Goal: Check status: Check status

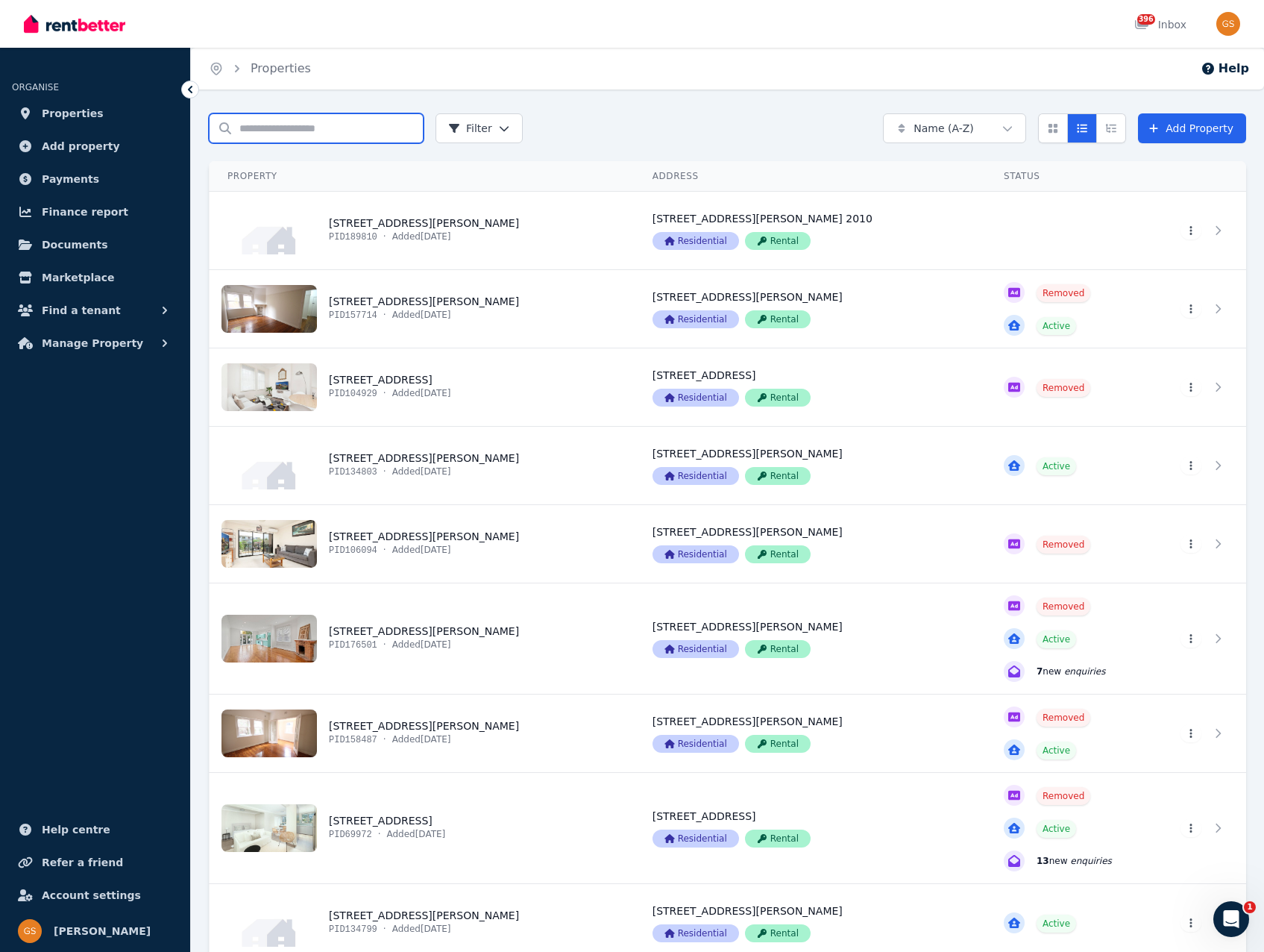
click at [244, 127] on input "Search properties" at bounding box center [316, 128] width 215 height 30
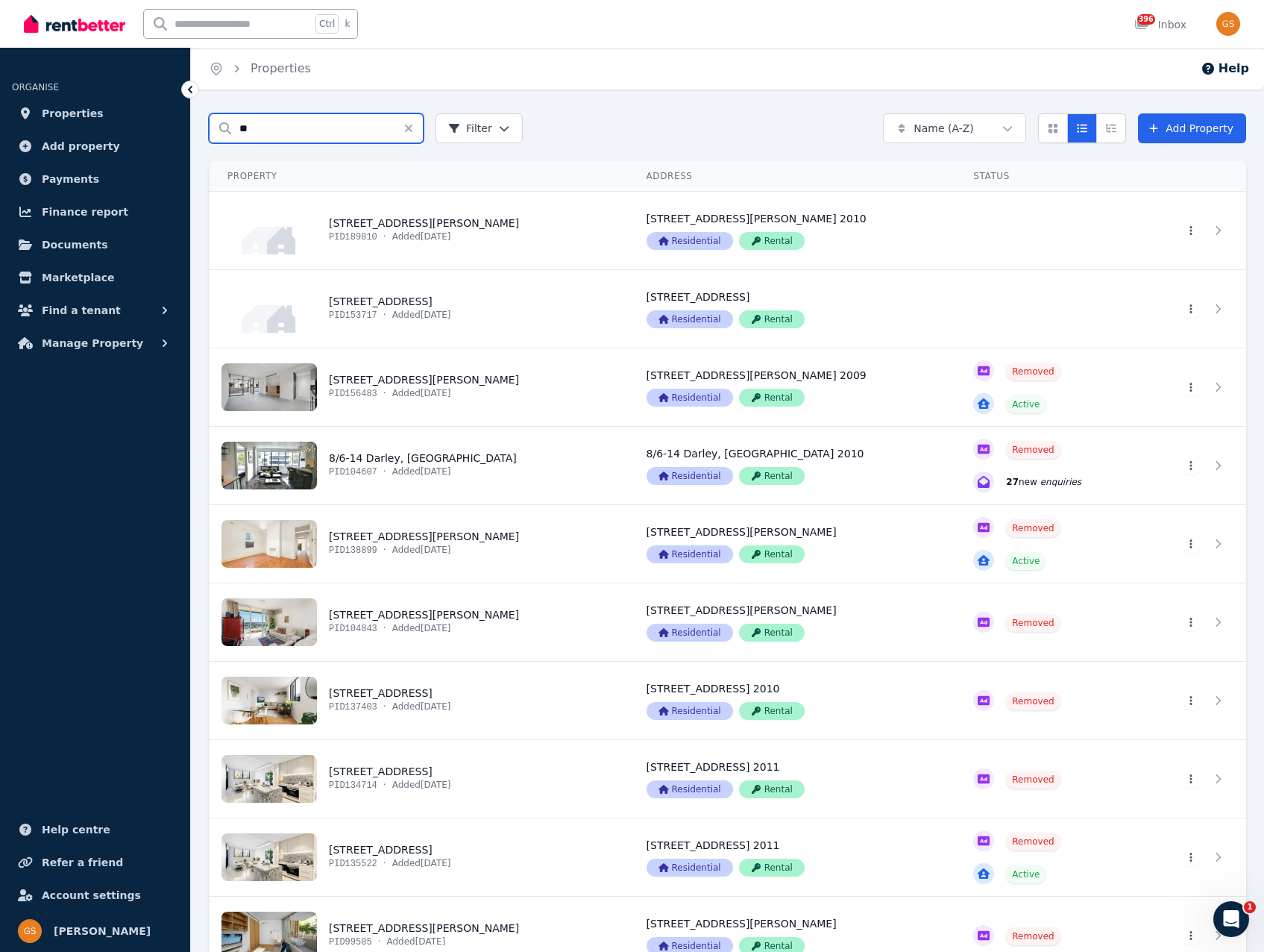
type input "*"
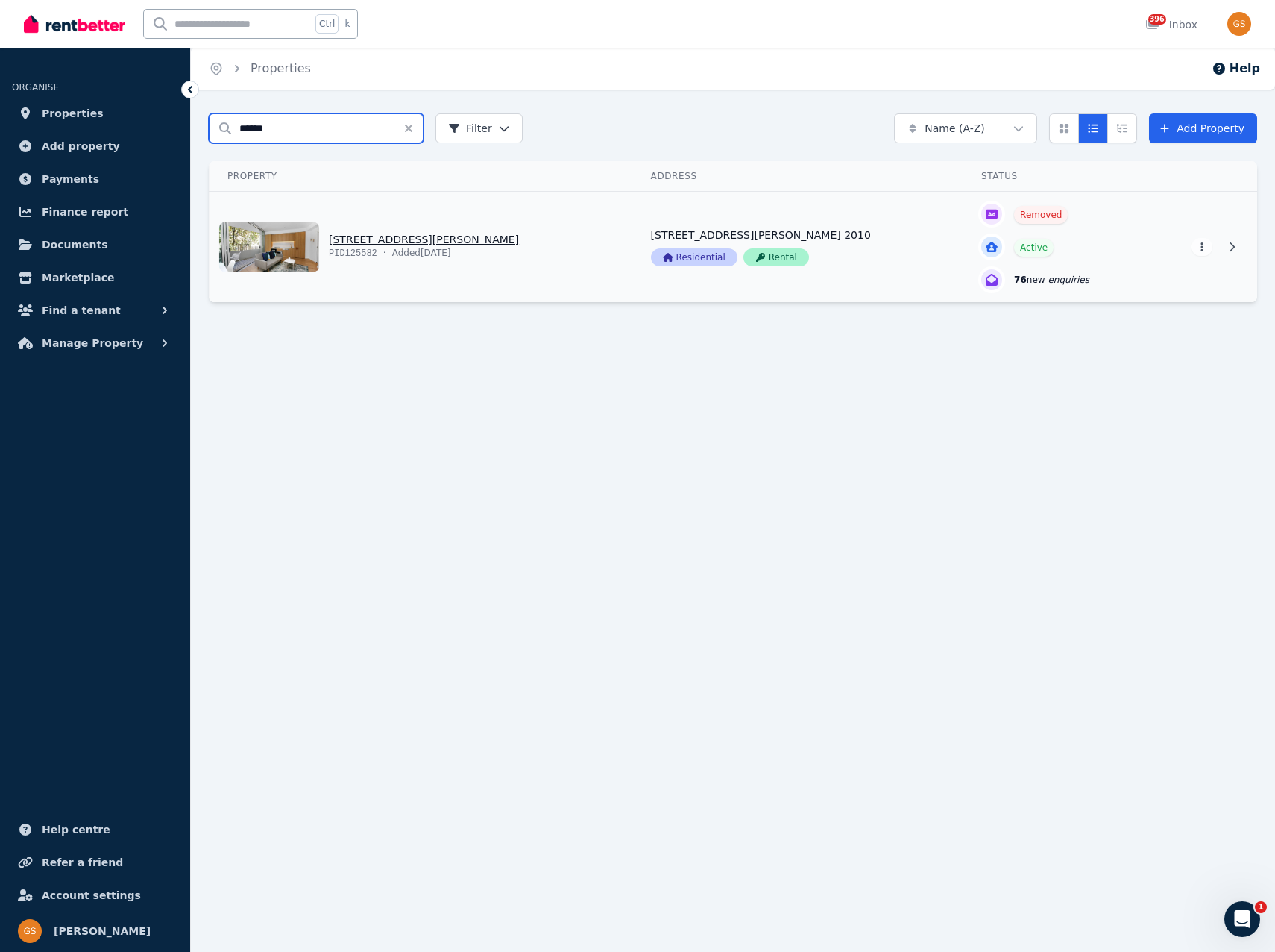
type input "******"
click at [429, 238] on link "View property details" at bounding box center [421, 246] width 423 height 110
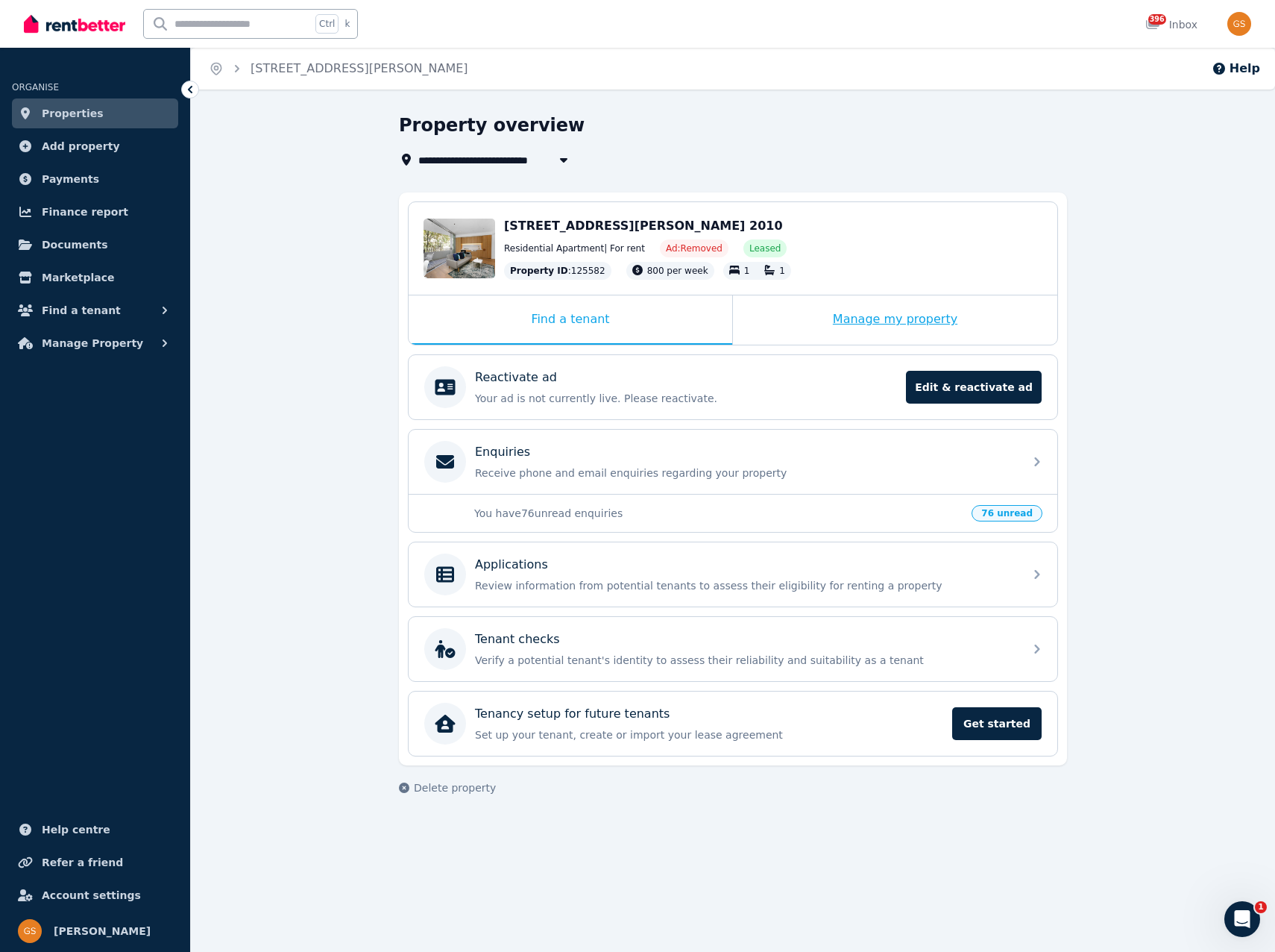
click at [862, 328] on div "Manage my property" at bounding box center [895, 320] width 325 height 50
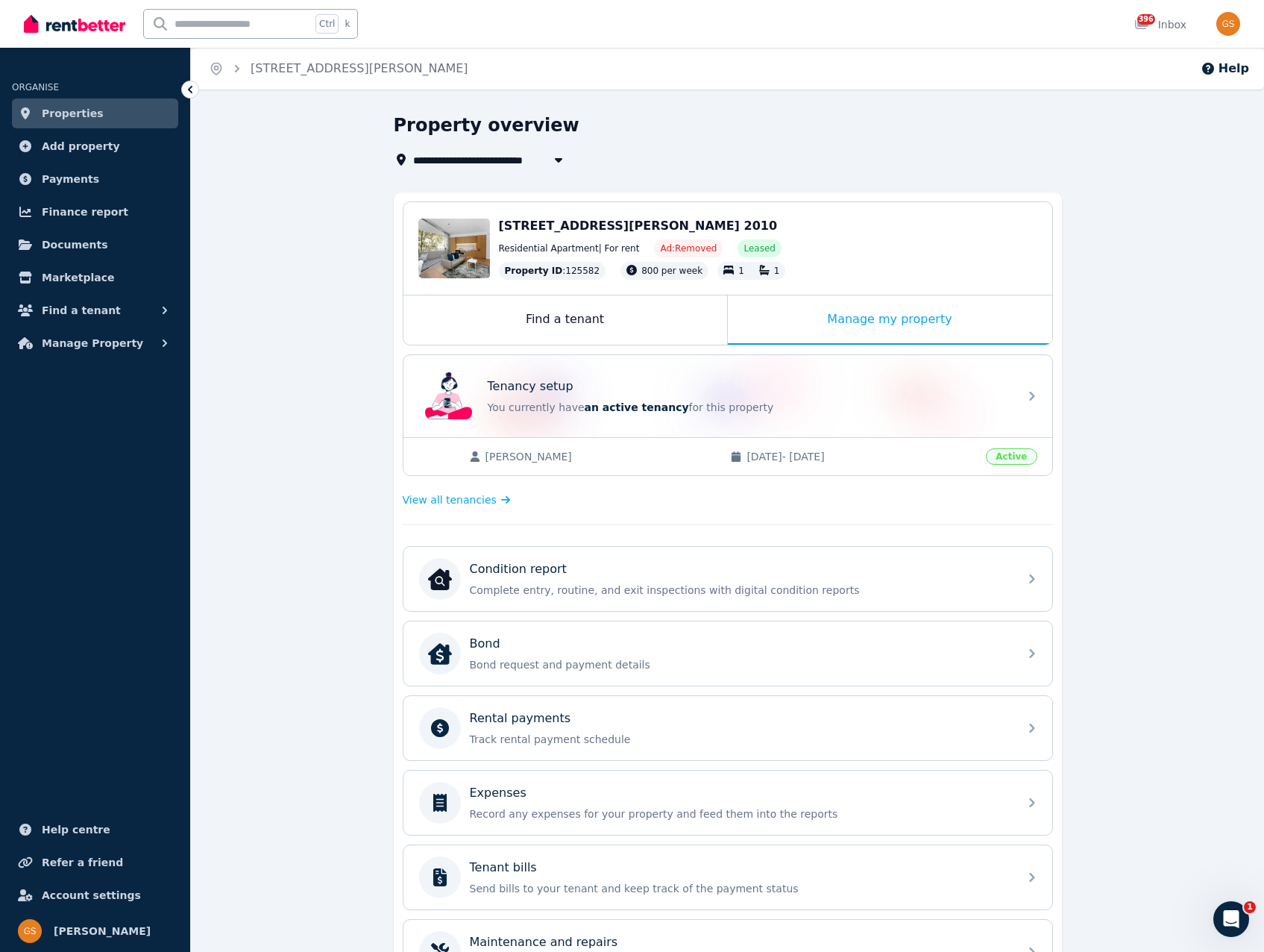
click at [525, 458] on span "[PERSON_NAME]" at bounding box center [601, 456] width 231 height 15
click at [482, 501] on span "View all tenancies" at bounding box center [449, 499] width 94 height 15
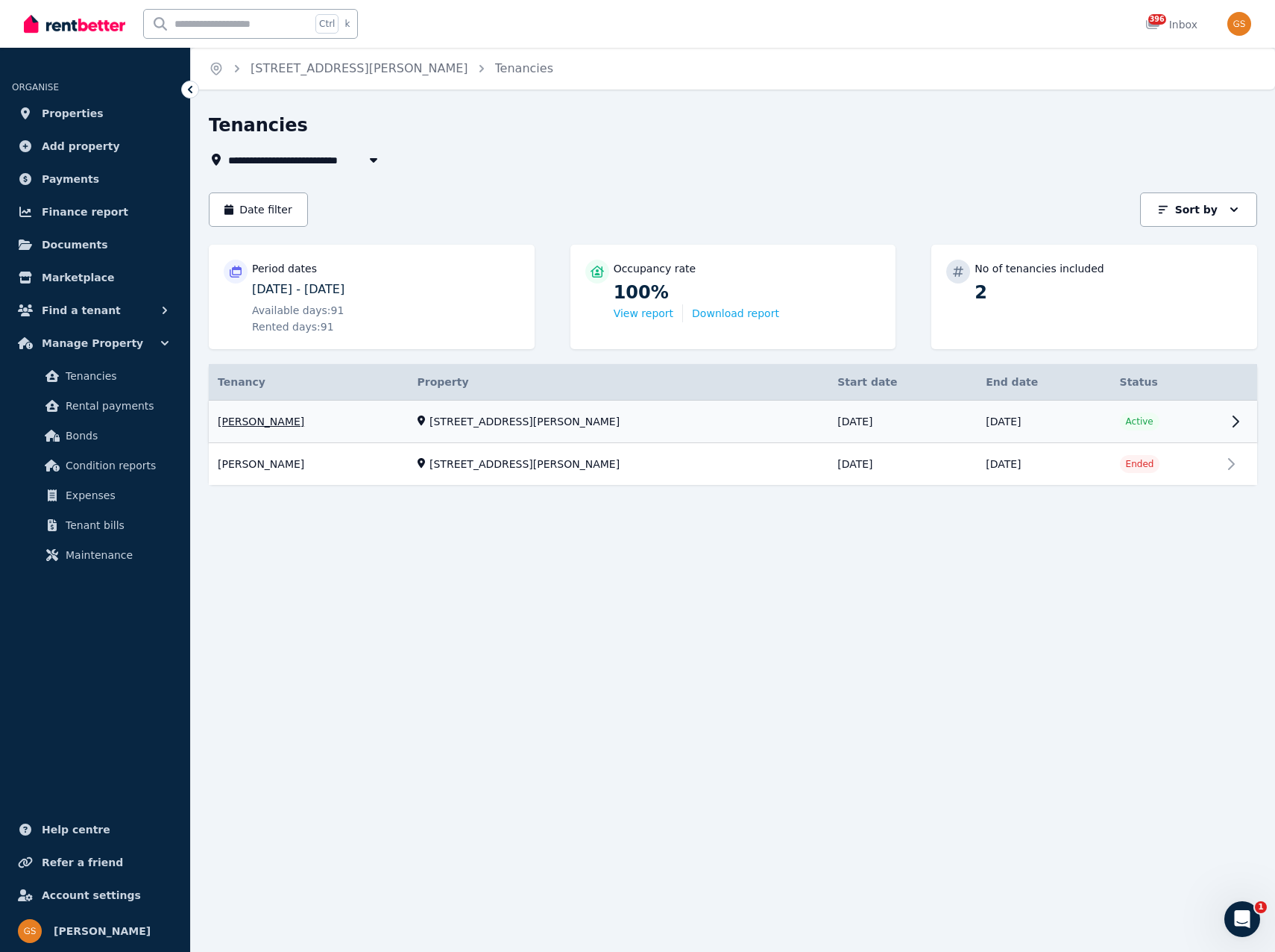
click at [718, 417] on link "View property details" at bounding box center [732, 421] width 1048 height 43
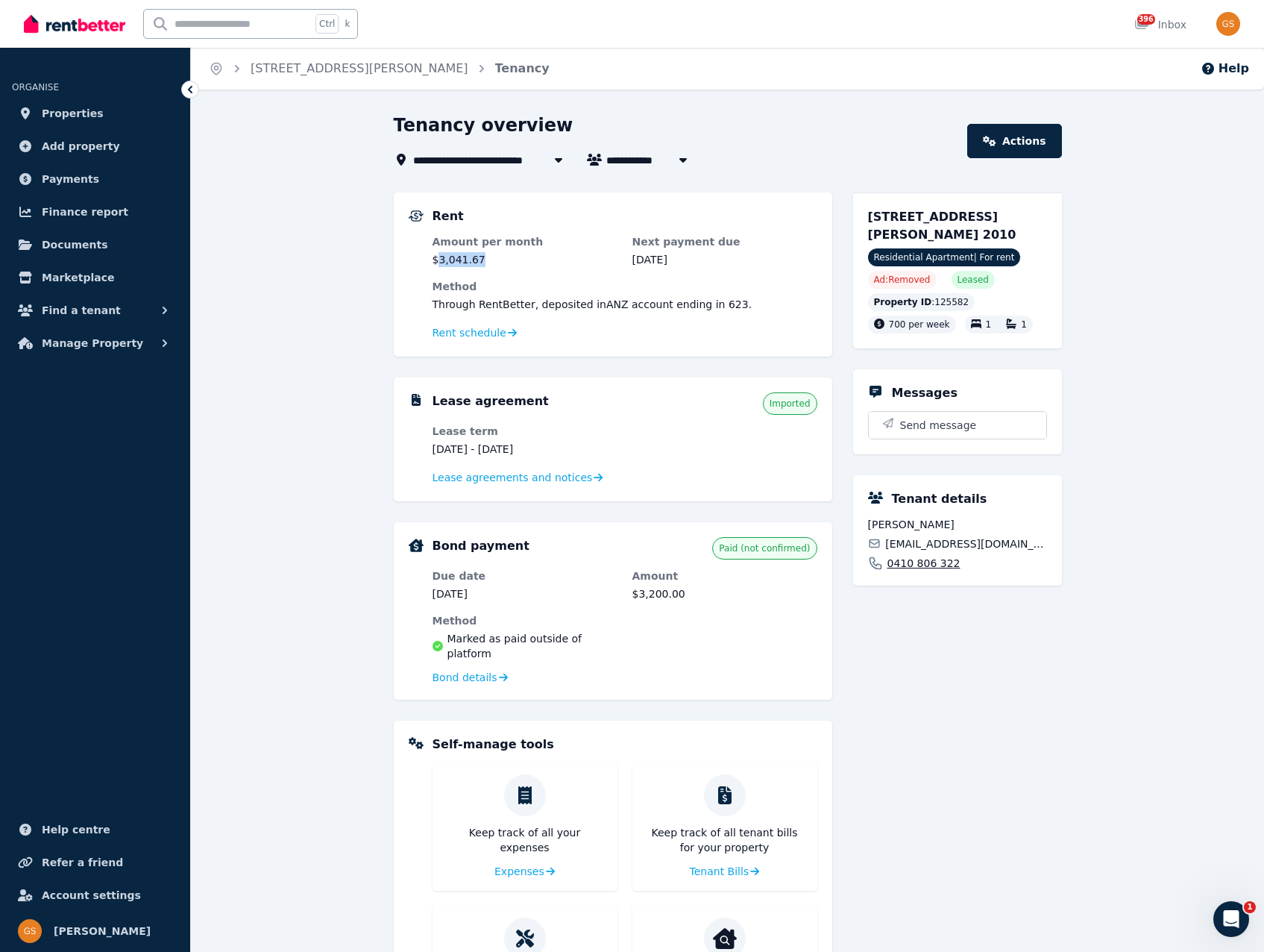
drag, startPoint x: 489, startPoint y: 261, endPoint x: 437, endPoint y: 263, distance: 52.0
click at [437, 263] on dd "$3,041.67" at bounding box center [525, 259] width 185 height 15
copy dd "3,041.67"
click at [71, 175] on span "Payments" at bounding box center [71, 179] width 58 height 18
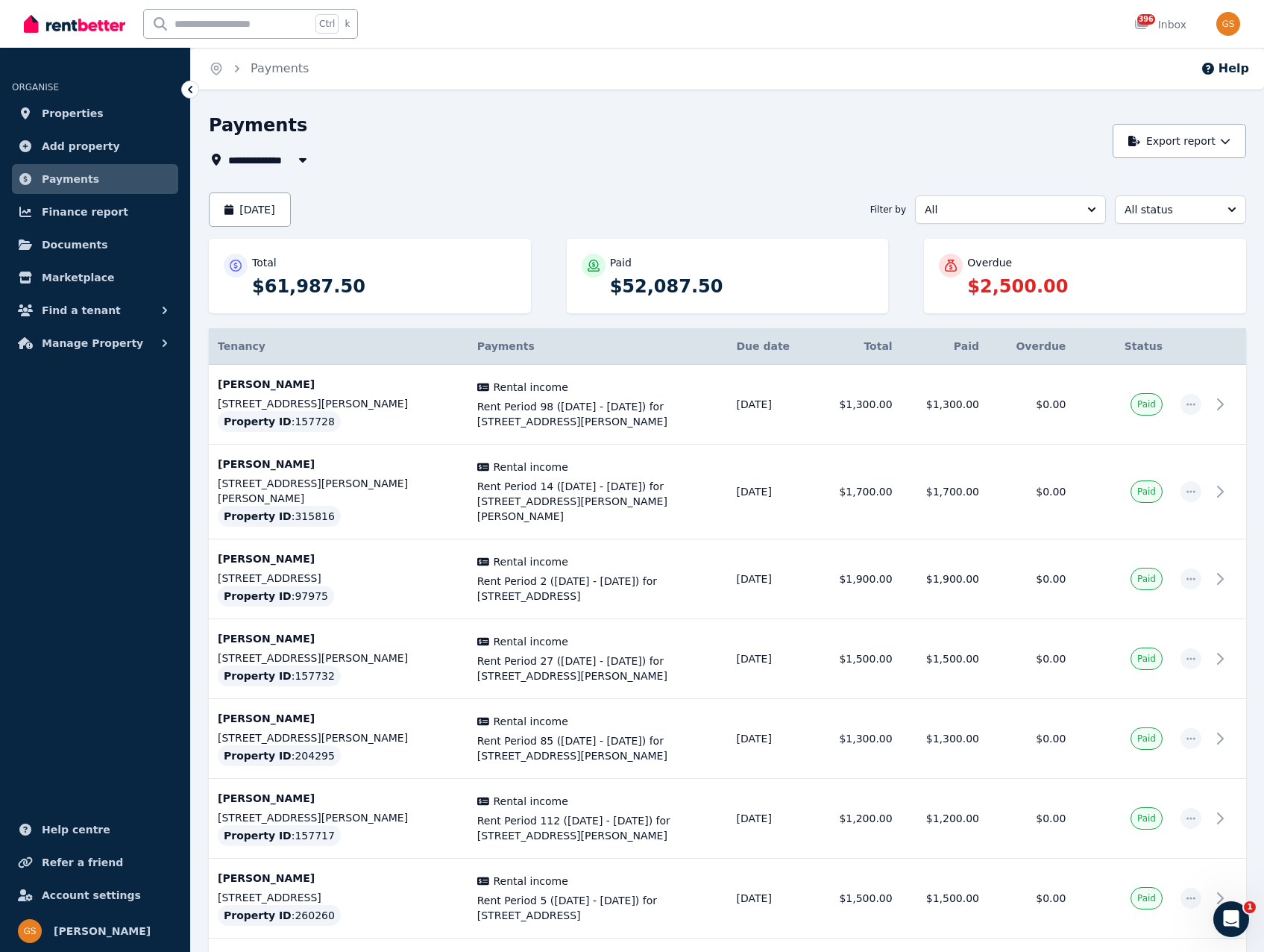
click at [833, 159] on div "**********" at bounding box center [656, 160] width 895 height 18
click at [251, 211] on button "[DATE]" at bounding box center [249, 210] width 82 height 35
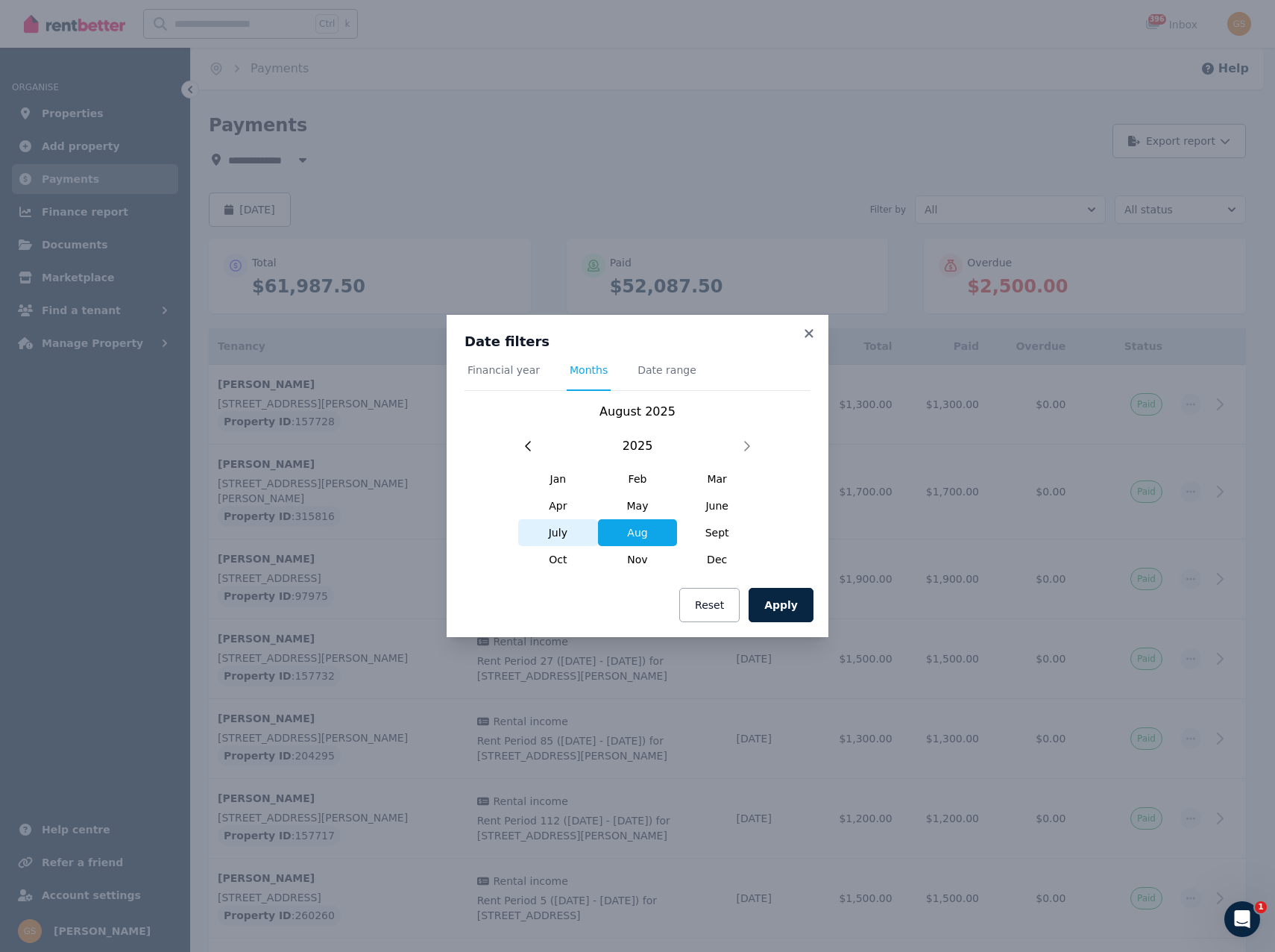
click at [560, 534] on span "July" at bounding box center [558, 532] width 80 height 27
click at [786, 609] on button "Apply" at bounding box center [781, 604] width 65 height 35
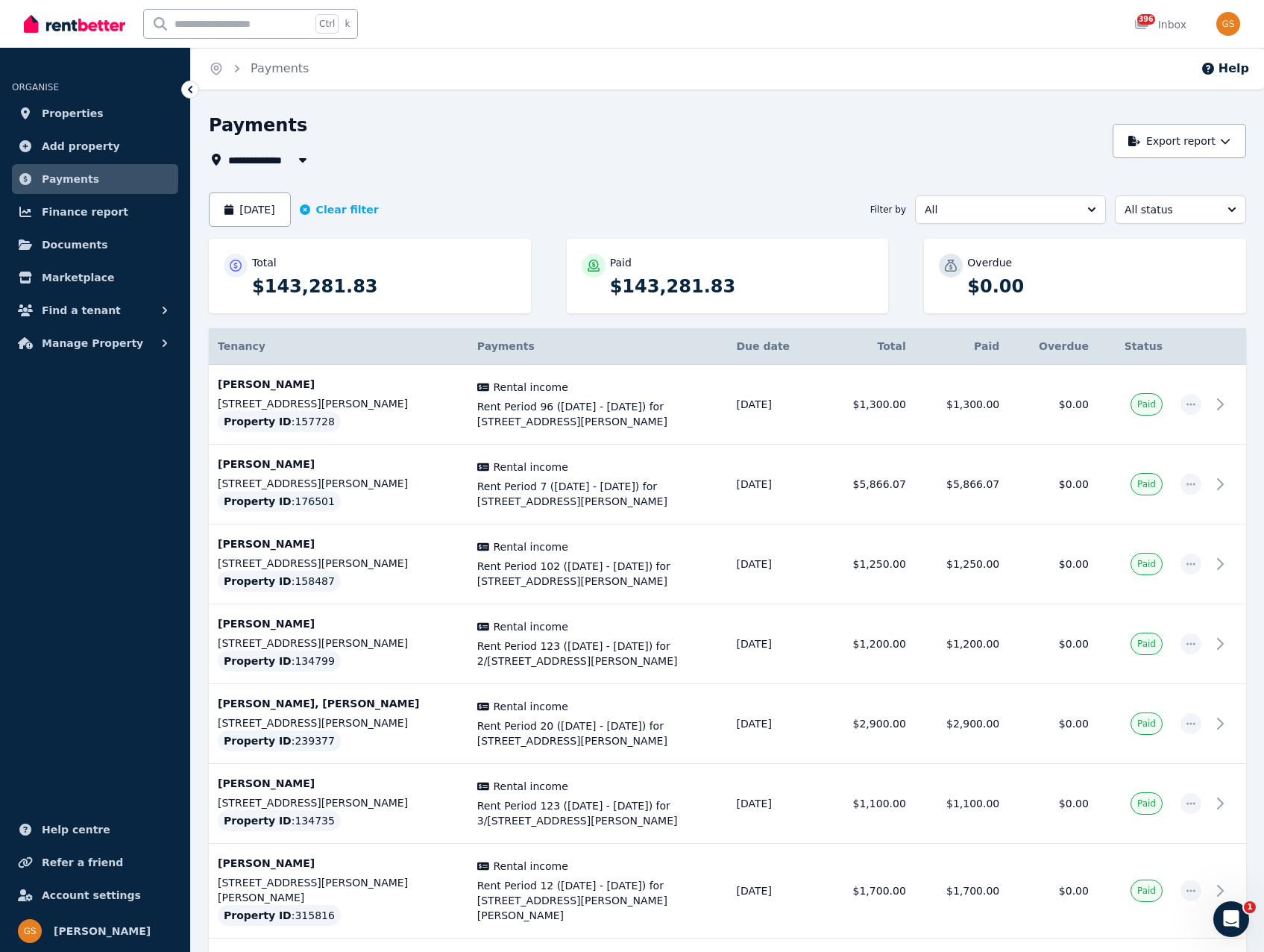
click at [837, 113] on div "**********" at bounding box center [632, 476] width 1264 height 952
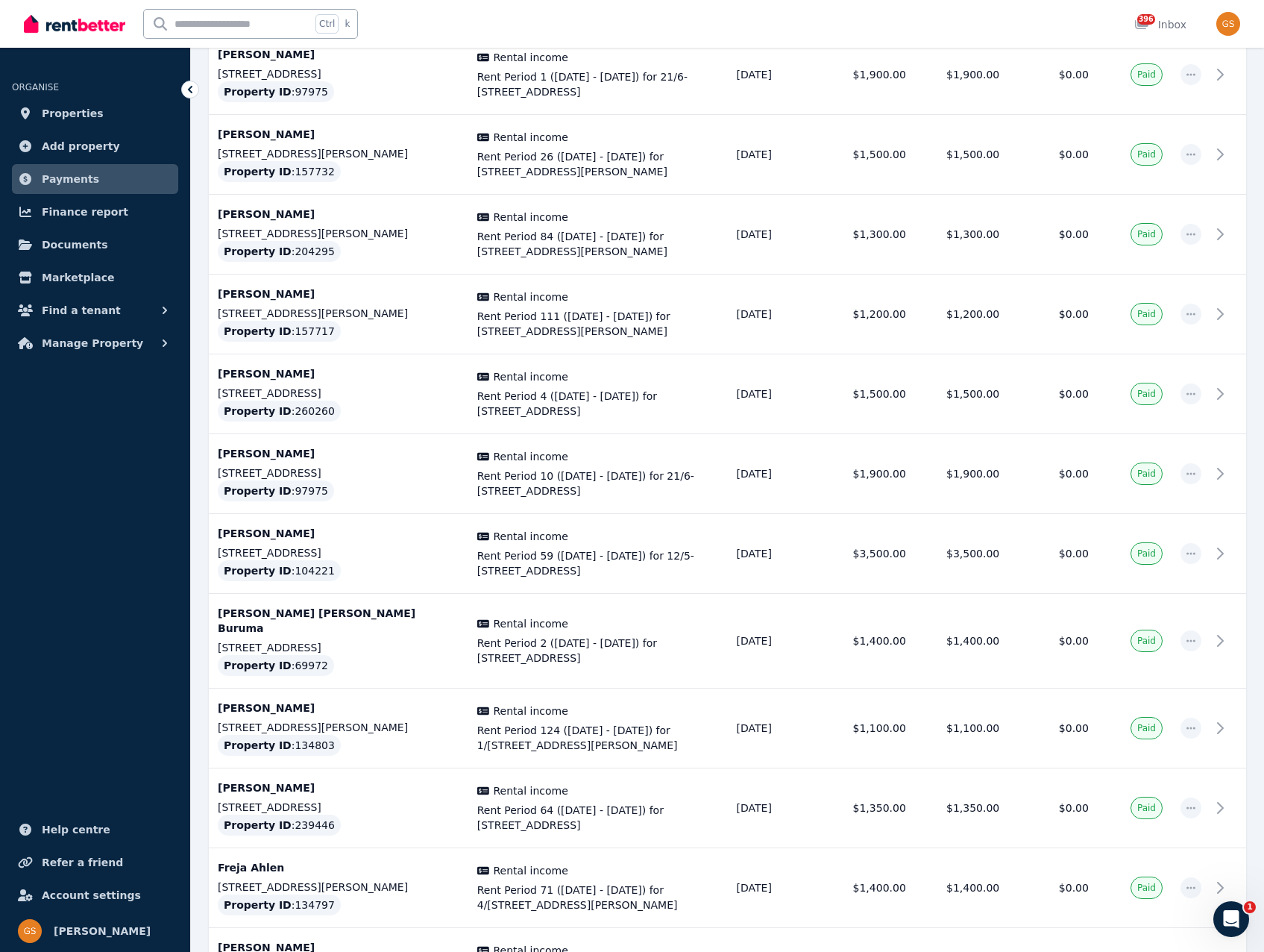
scroll to position [3510, 0]
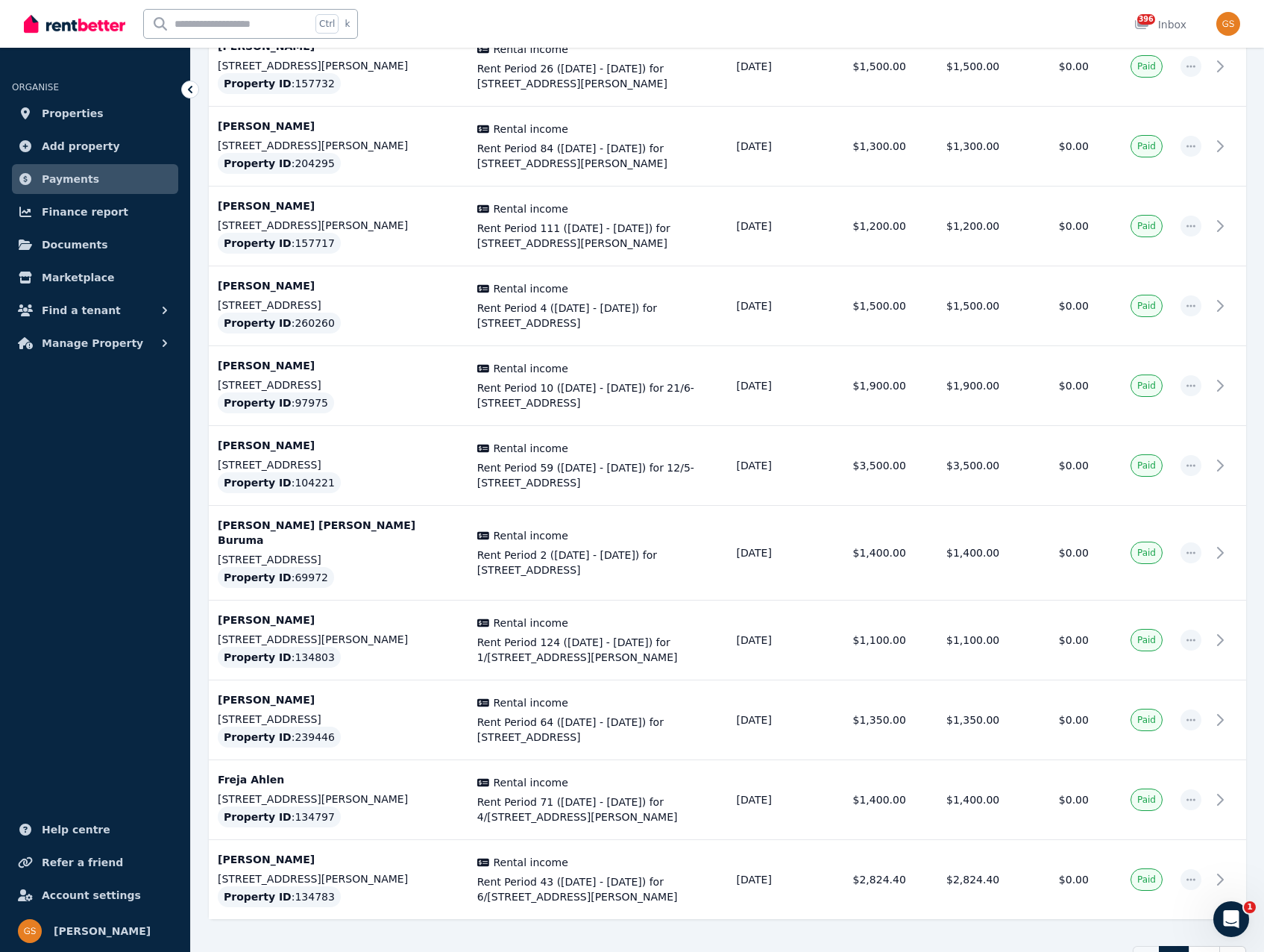
click at [1205, 946] on link "2" at bounding box center [1204, 959] width 32 height 27
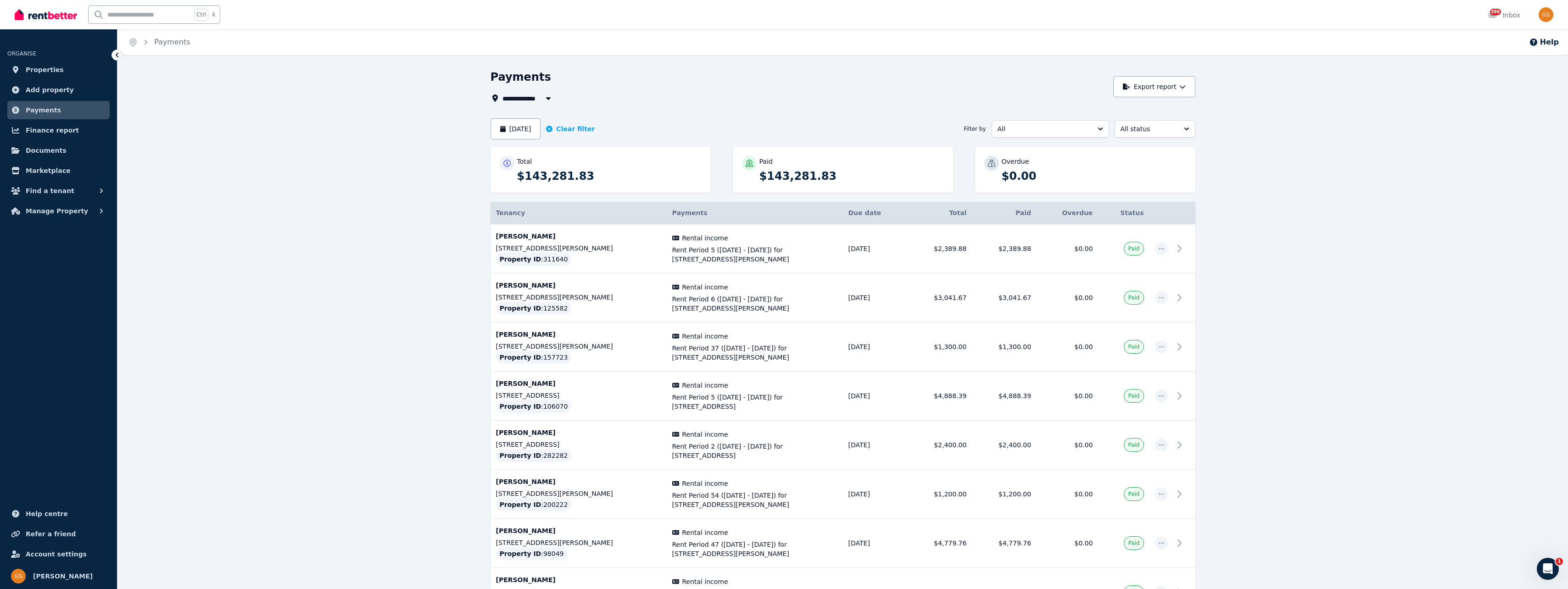
click at [38, 109] on span "Payments" at bounding box center [43, 110] width 35 height 11
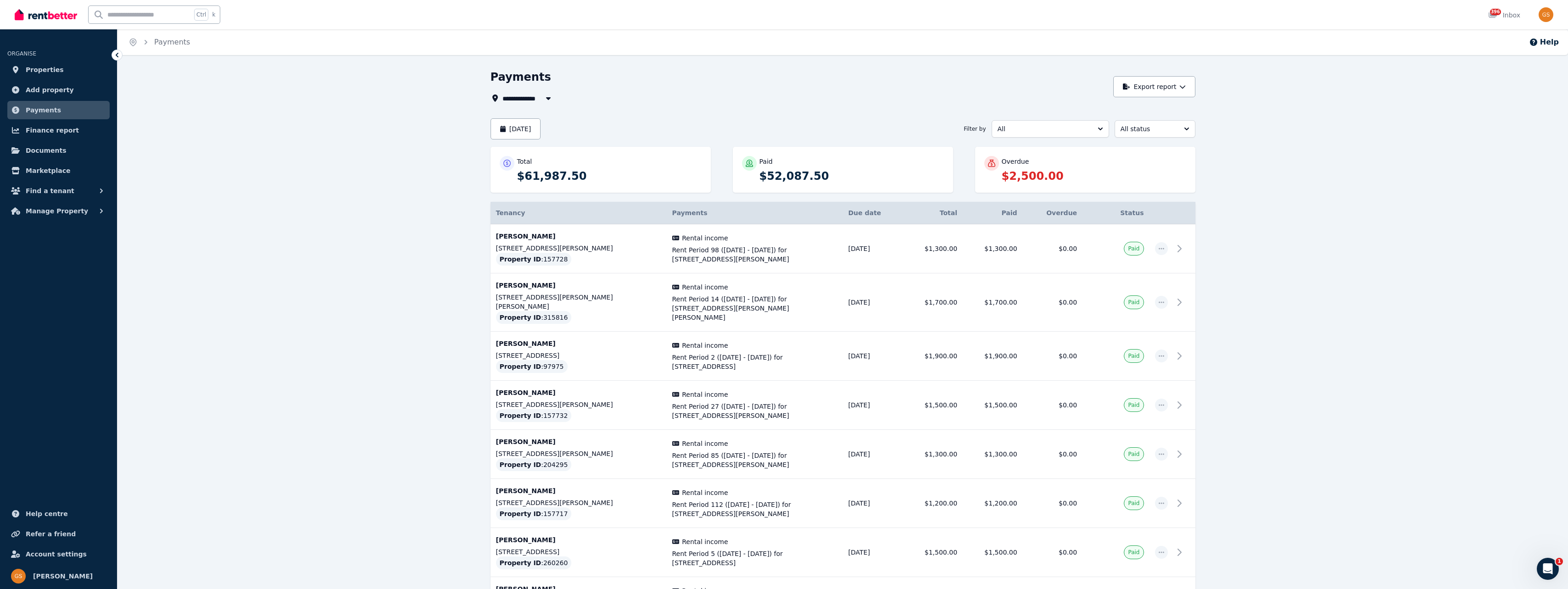
click at [784, 73] on div "Payments" at bounding box center [799, 78] width 617 height 18
click at [520, 339] on p "[PERSON_NAME]" at bounding box center [578, 343] width 165 height 9
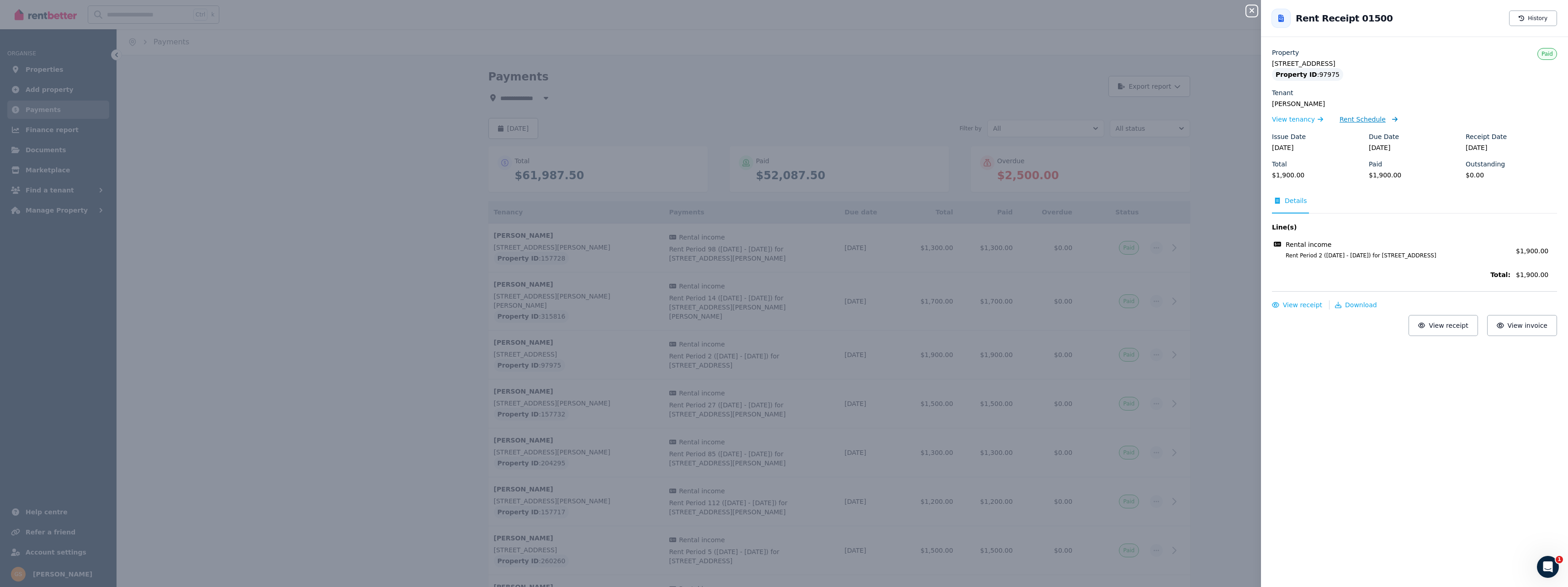
click at [781, 121] on span "Rent Schedule" at bounding box center [1363, 119] width 46 height 9
click at [781, 116] on span "Rent Schedule" at bounding box center [1363, 119] width 46 height 9
click at [781, 121] on span "Rent Schedule" at bounding box center [1363, 119] width 46 height 9
click at [781, 121] on span "View tenancy" at bounding box center [1293, 119] width 43 height 9
click at [781, 11] on icon "button" at bounding box center [1252, 11] width 5 height 5
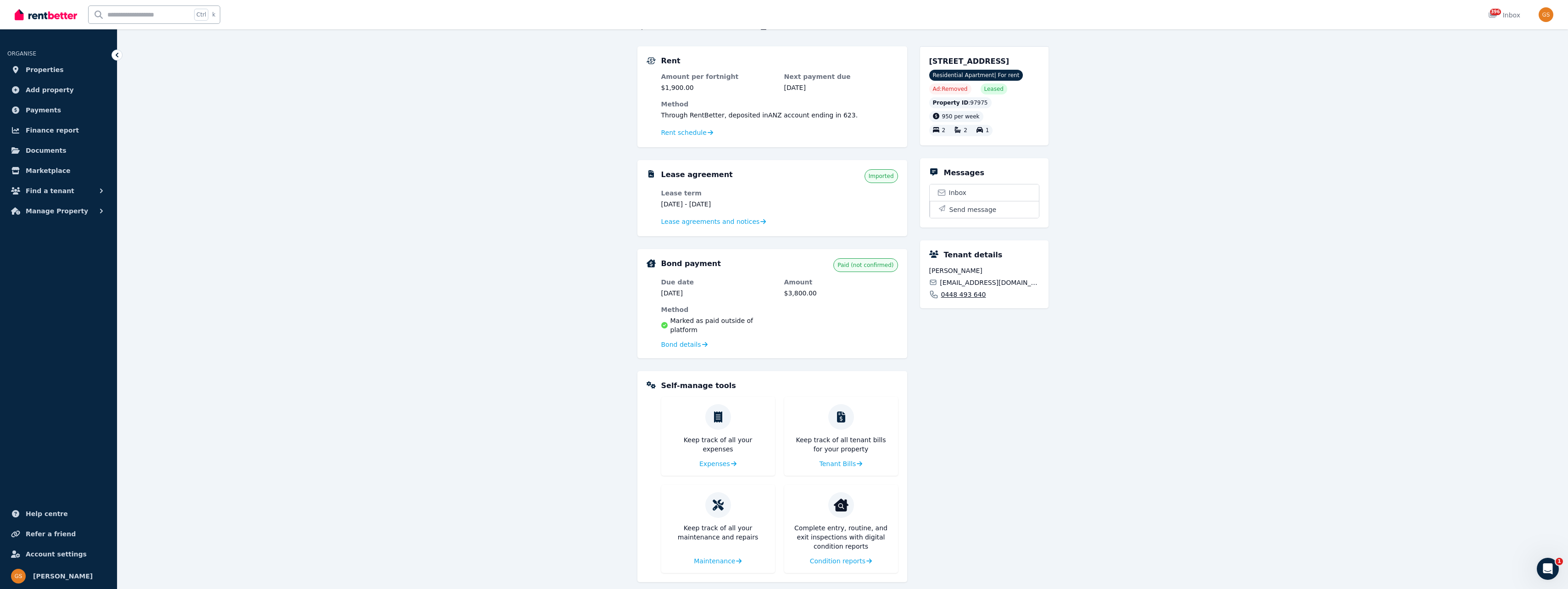
scroll to position [73, 0]
click at [688, 130] on span "Rent schedule" at bounding box center [684, 131] width 45 height 9
